Goal: Task Accomplishment & Management: Manage account settings

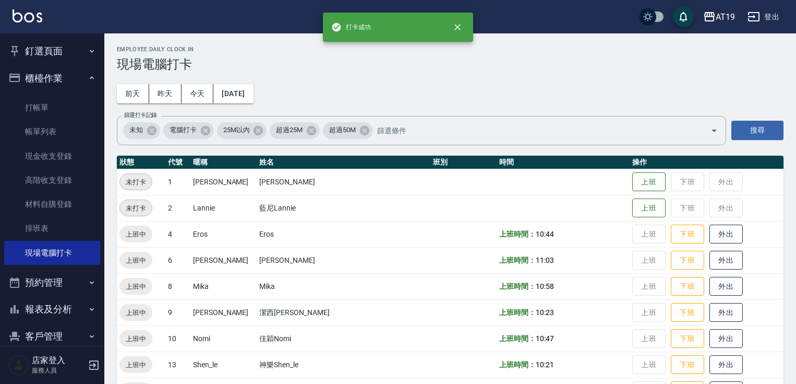
scroll to position [85, 0]
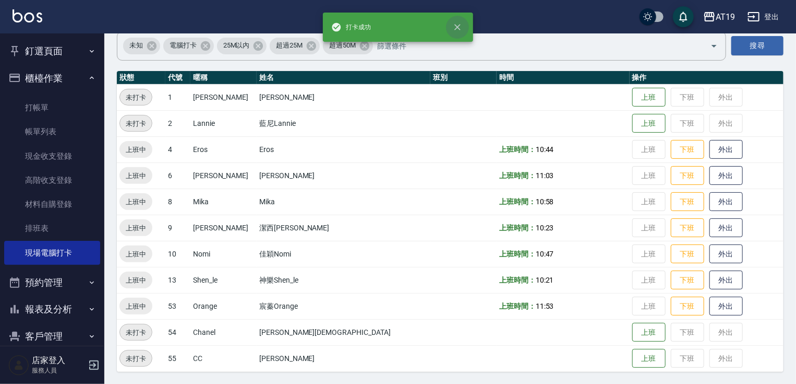
click at [457, 25] on icon "close" at bounding box center [457, 27] width 10 height 10
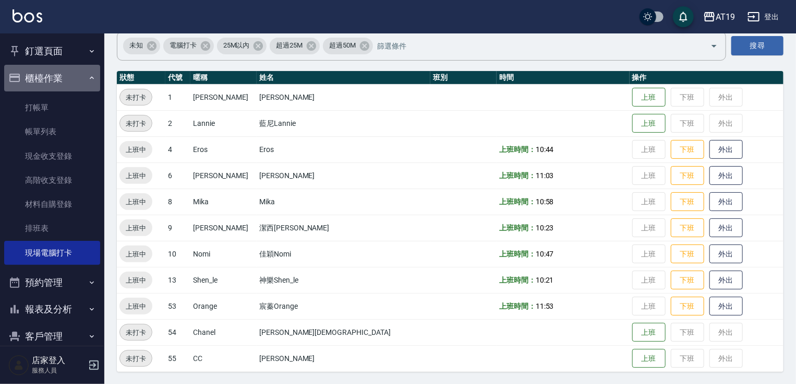
click at [56, 75] on button "櫃檯作業" at bounding box center [52, 78] width 96 height 27
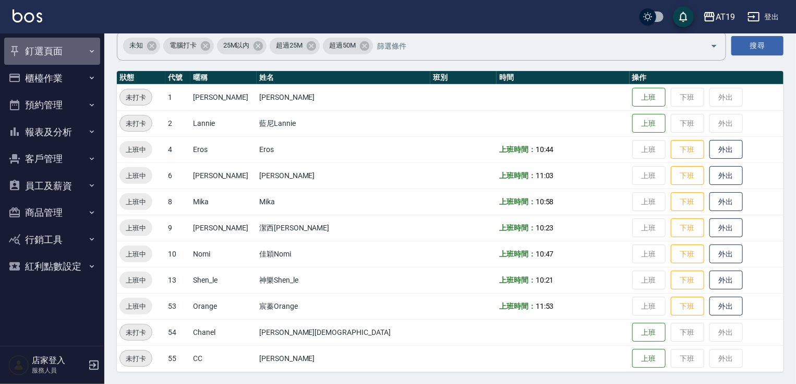
click at [48, 50] on button "釘選頁面" at bounding box center [52, 51] width 96 height 27
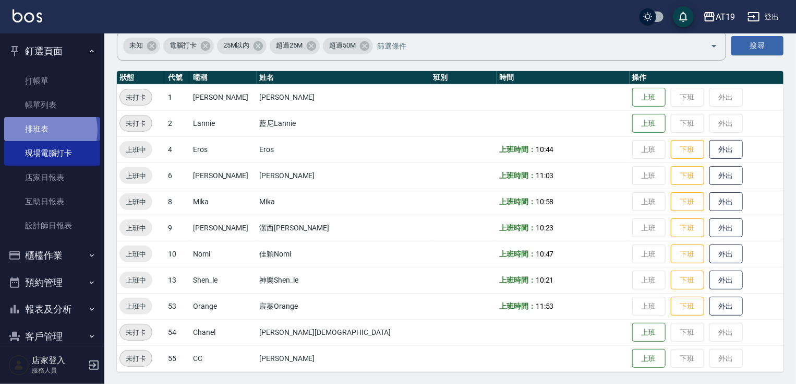
click at [47, 130] on link "排班表" at bounding box center [52, 129] width 96 height 24
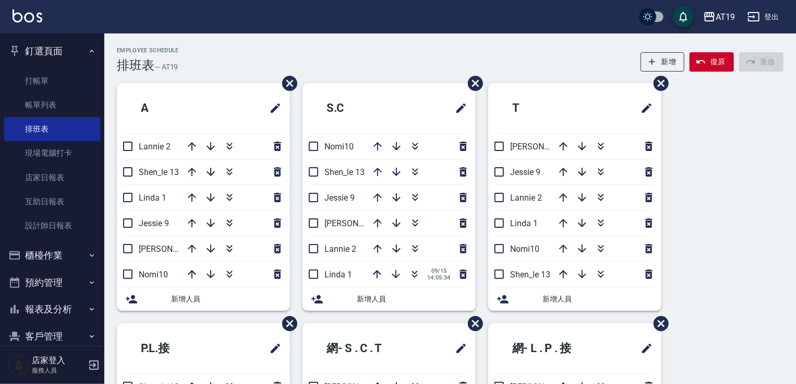
click at [49, 47] on button "釘選頁面" at bounding box center [52, 51] width 96 height 27
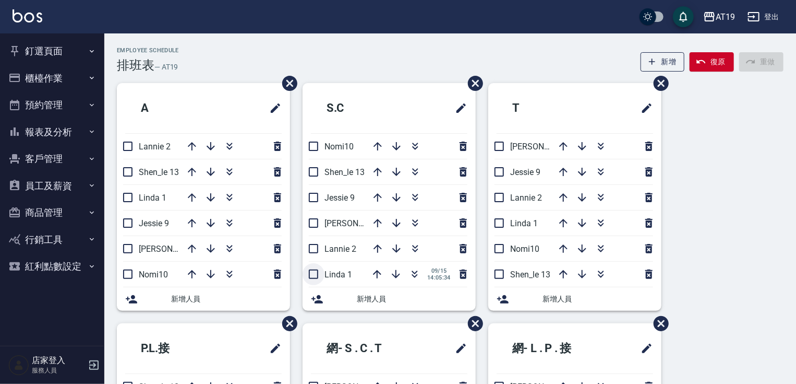
click at [311, 269] on input "checkbox" at bounding box center [314, 274] width 22 height 22
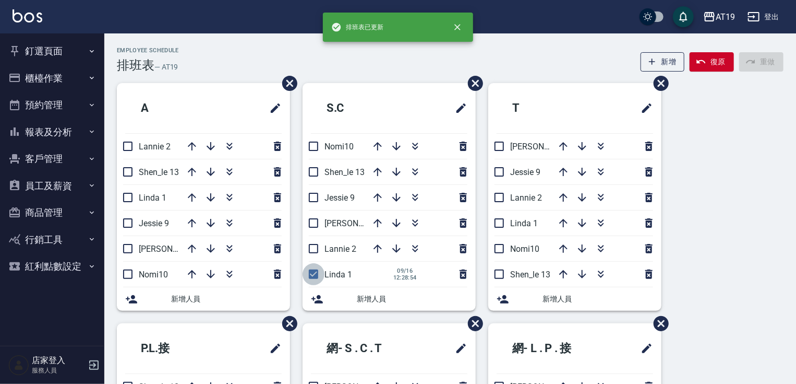
click at [311, 269] on input "checkbox" at bounding box center [314, 274] width 22 height 22
checkbox input "false"
